Goal: Information Seeking & Learning: Learn about a topic

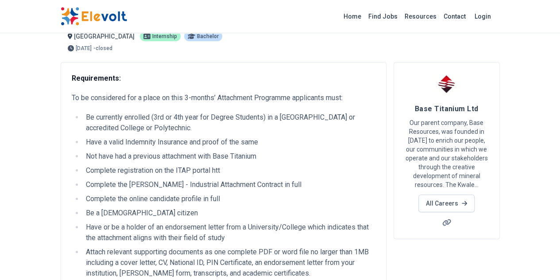
scroll to position [27, 0]
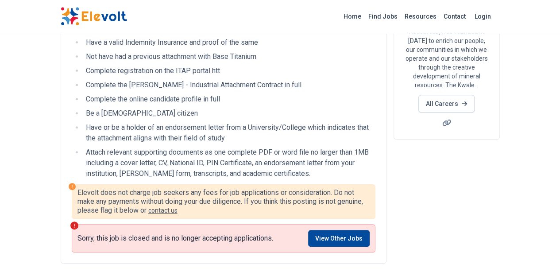
scroll to position [129, 0]
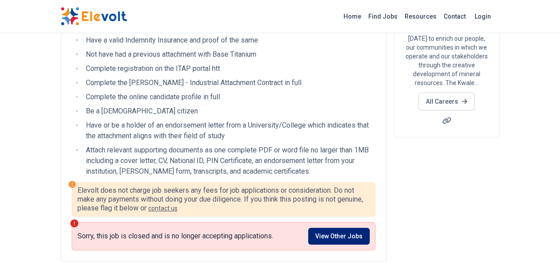
click at [370, 231] on link "View Other Jobs" at bounding box center [339, 235] width 62 height 17
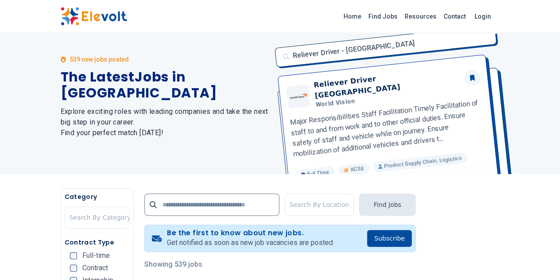
scroll to position [12, 0]
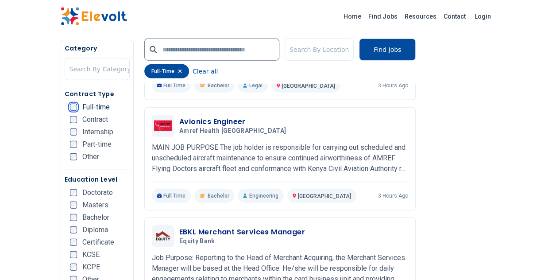
scroll to position [1108, 0]
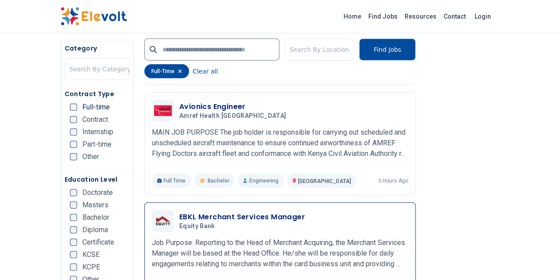
click at [224, 222] on h5 "Equity Bank" at bounding box center [240, 226] width 122 height 8
